Goal: Navigation & Orientation: Find specific page/section

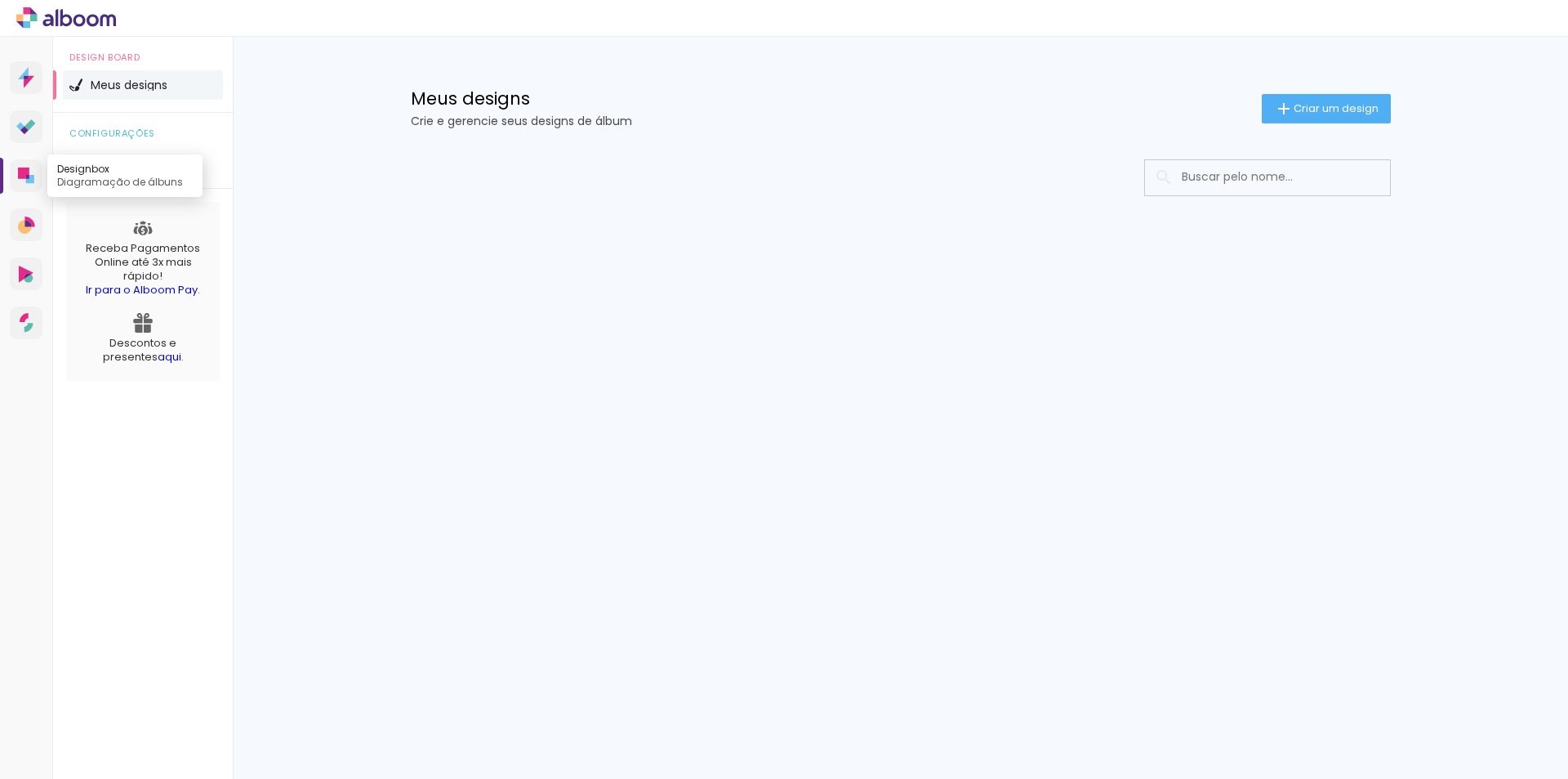
click at [29, 179] on icon at bounding box center [29, 178] width 8 height 8
click at [1244, 187] on input at bounding box center [1290, 176] width 232 height 34
click at [1469, 104] on div "Meus designs Crie e gerencie seus designs de álbum Criar um design Configuraçõe…" at bounding box center [900, 174] width 1336 height 274
click at [26, 83] on icon at bounding box center [29, 82] width 10 height 12
